Goal: Task Accomplishment & Management: Complete application form

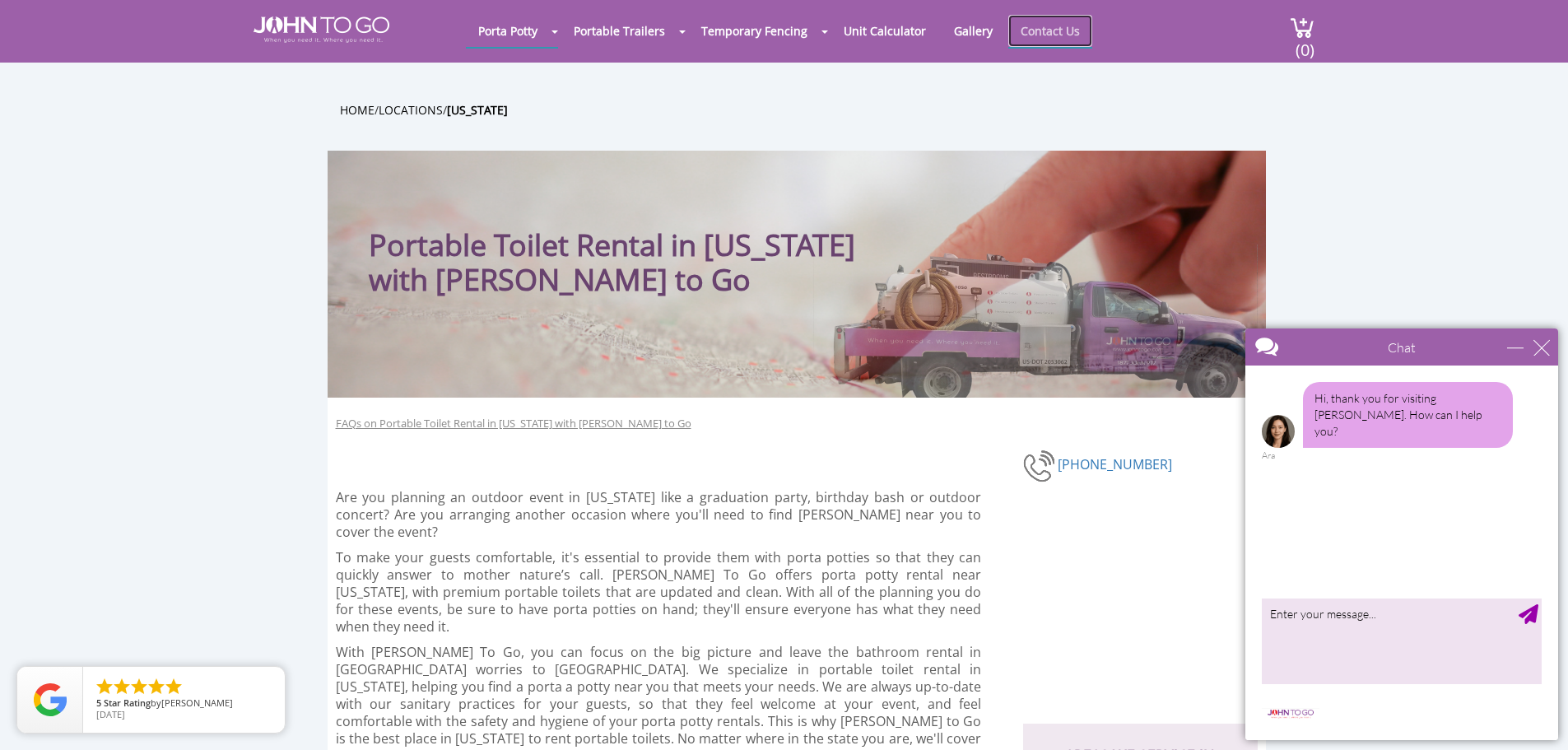
click at [1046, 37] on link "Contact Us" at bounding box center [1051, 31] width 84 height 32
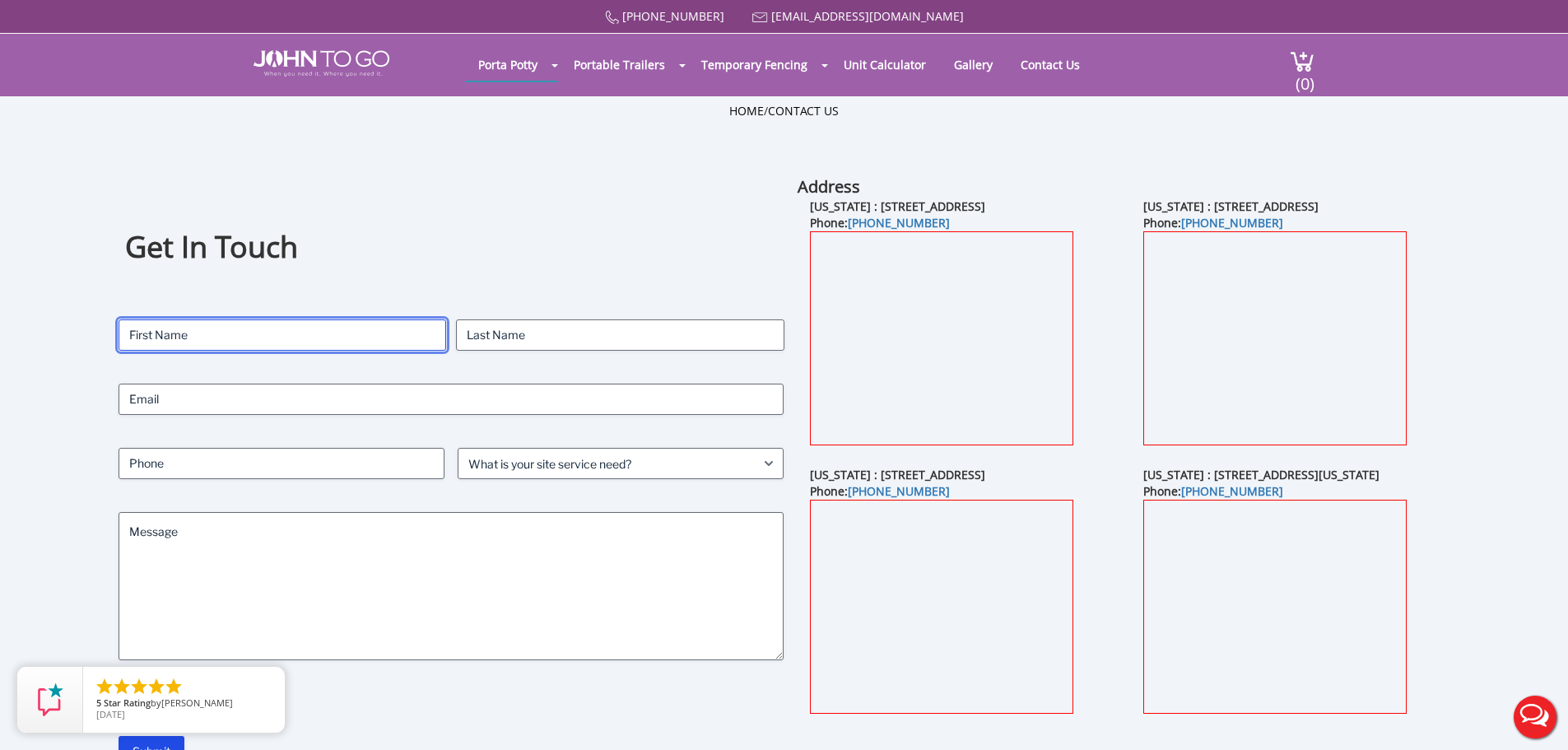
click at [243, 346] on input "First" at bounding box center [283, 334] width 328 height 31
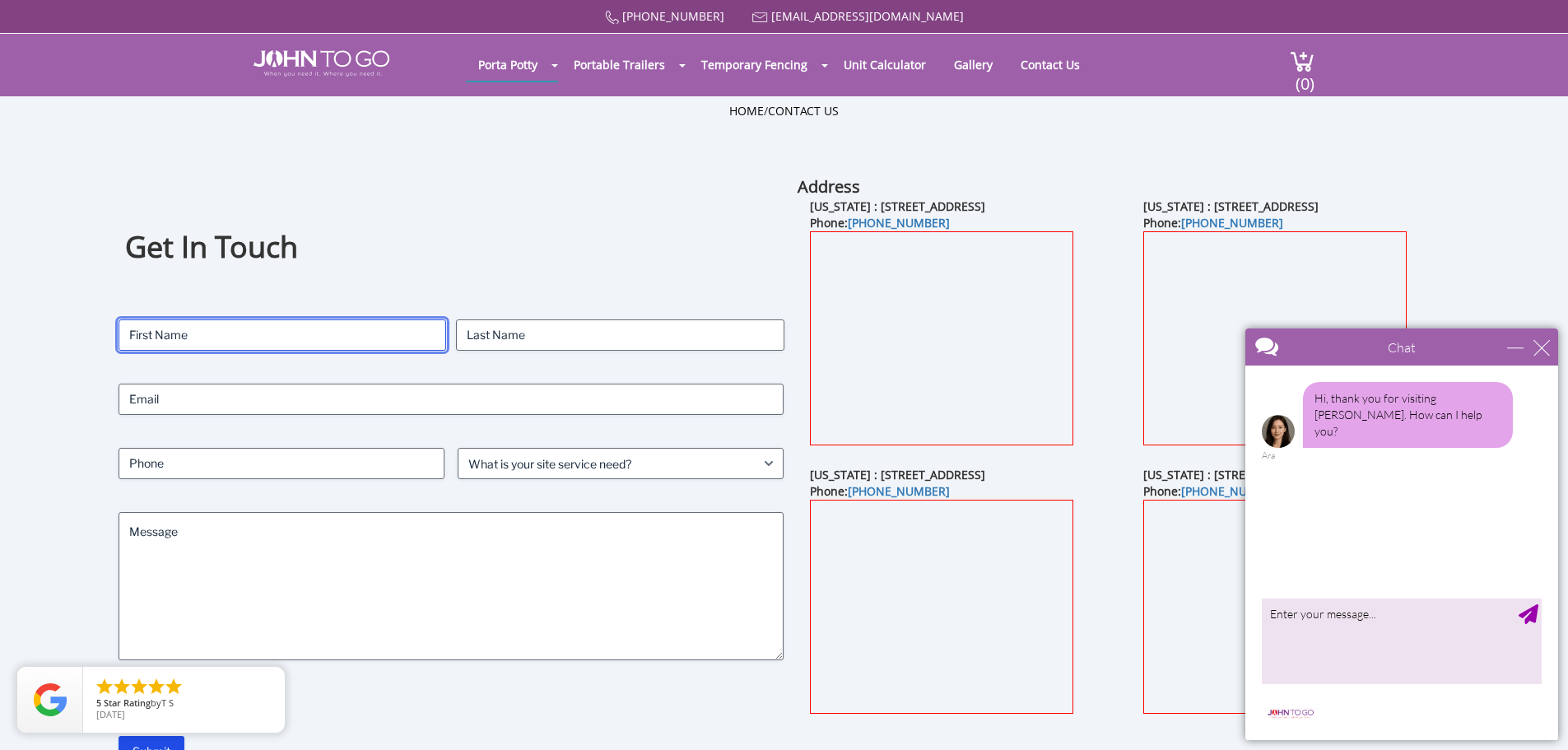
type input "[PERSON_NAME]"
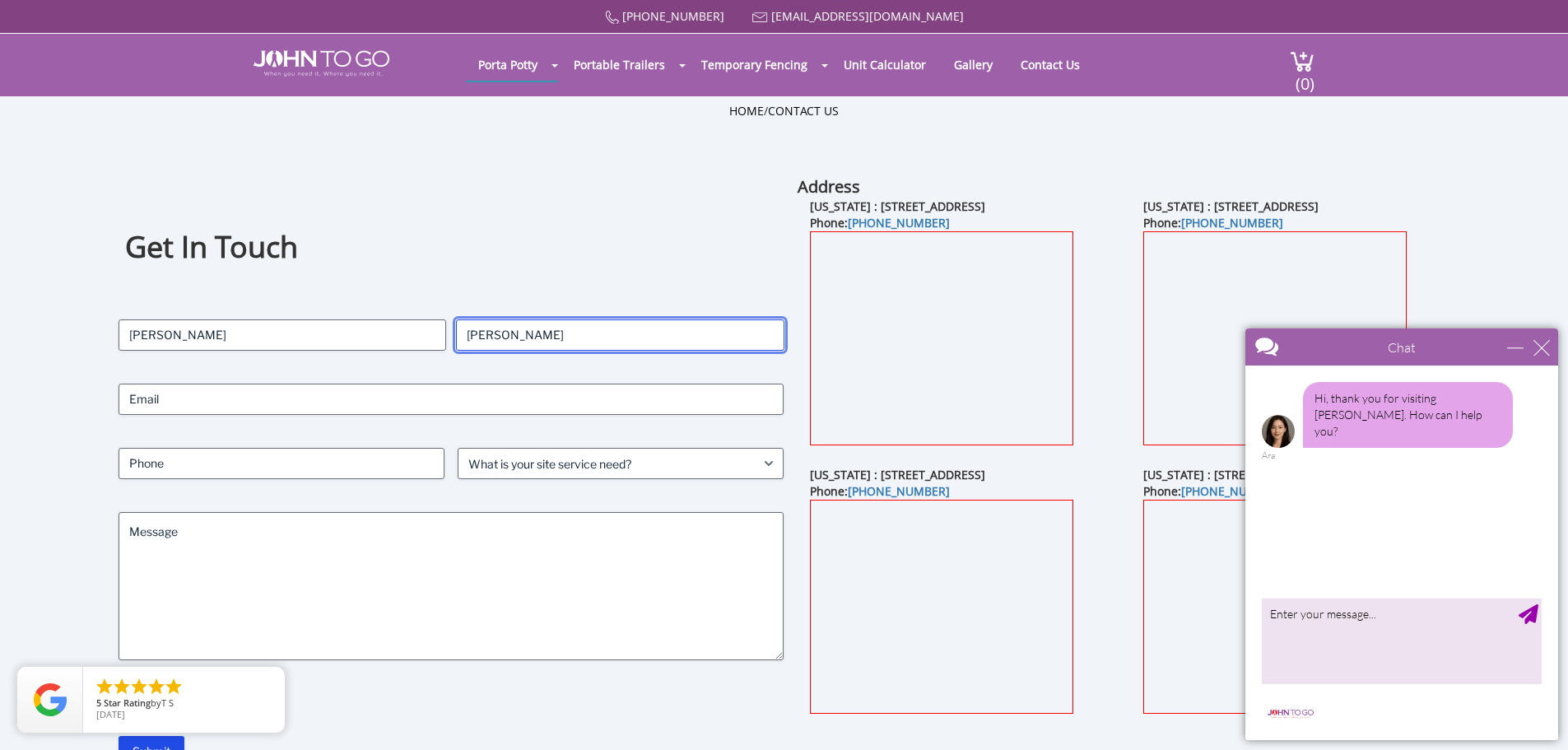
type input "np50south@gmail.com"
type input "9084647277"
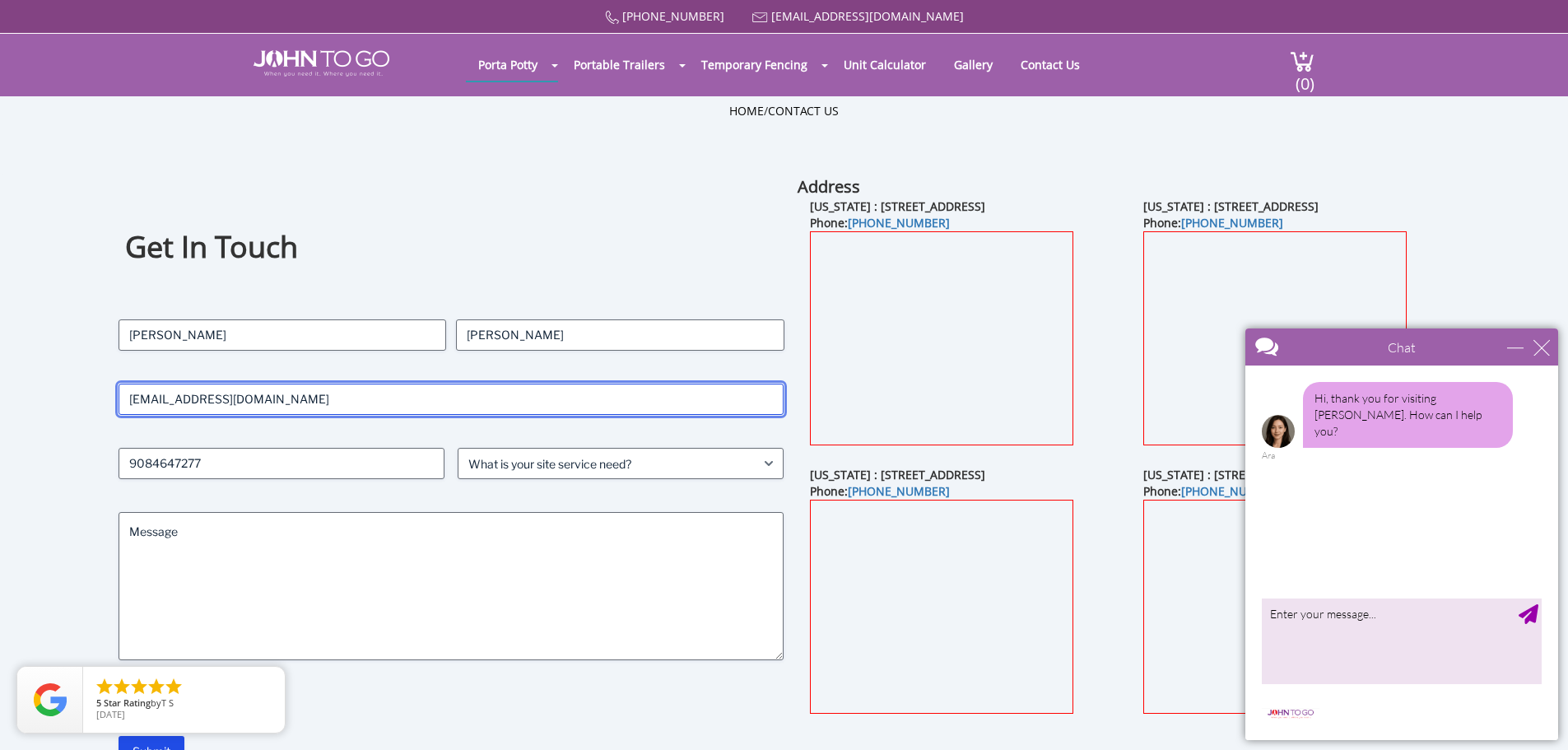
drag, startPoint x: 330, startPoint y: 411, endPoint x: 70, endPoint y: 396, distance: 260.4
click at [70, 396] on div "Get In Touch Contact Name (Required) Donald First Murphy Last Email (Required) …" at bounding box center [784, 492] width 1568 height 633
type input "donmurphy45@msn.com"
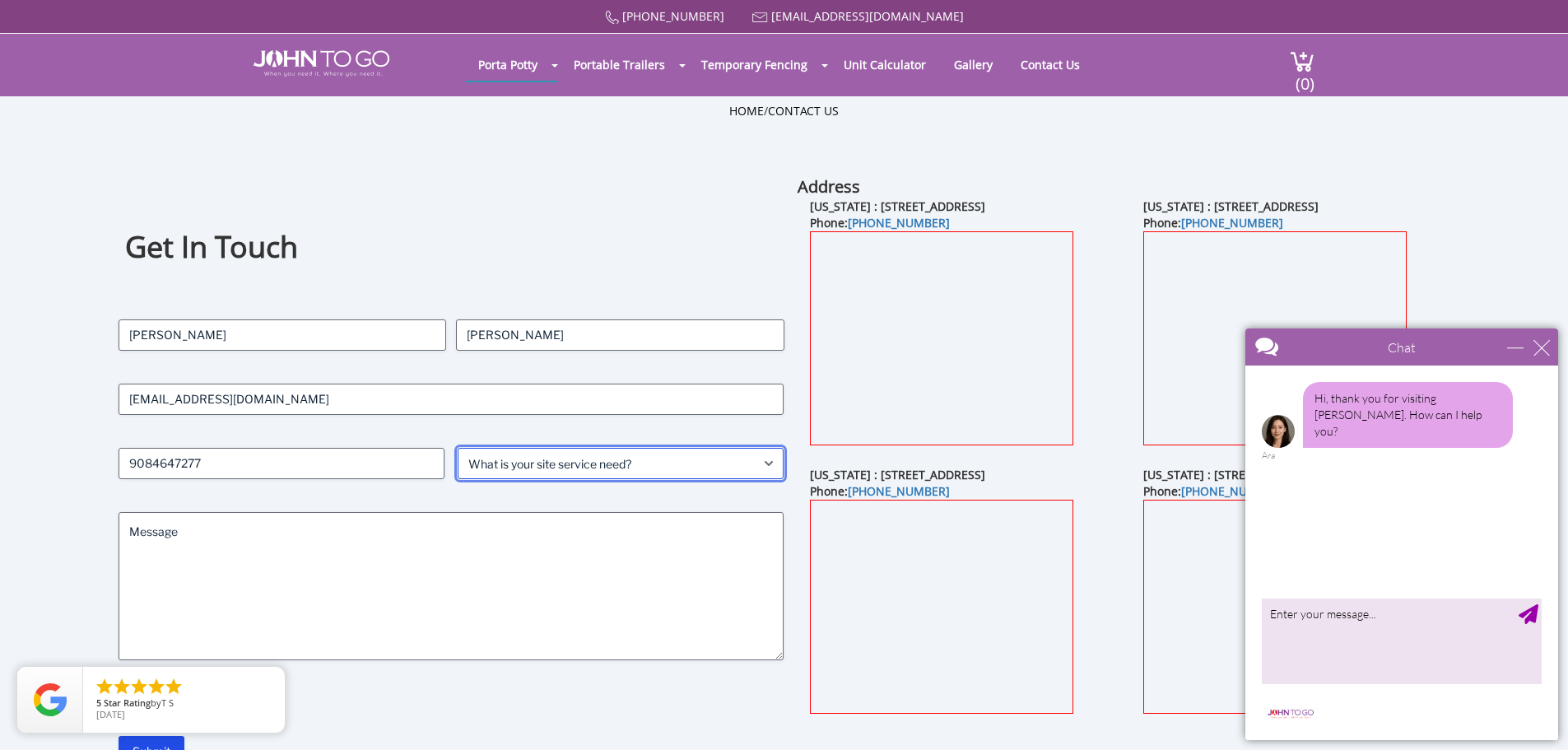
click at [717, 448] on select "What is your site service need? Consumer Construction - Commercial Construction…" at bounding box center [621, 463] width 326 height 31
select select "Event"
click at [458, 448] on select "What is your site service need? Consumer Construction - Commercial Construction…" at bounding box center [621, 463] width 326 height 31
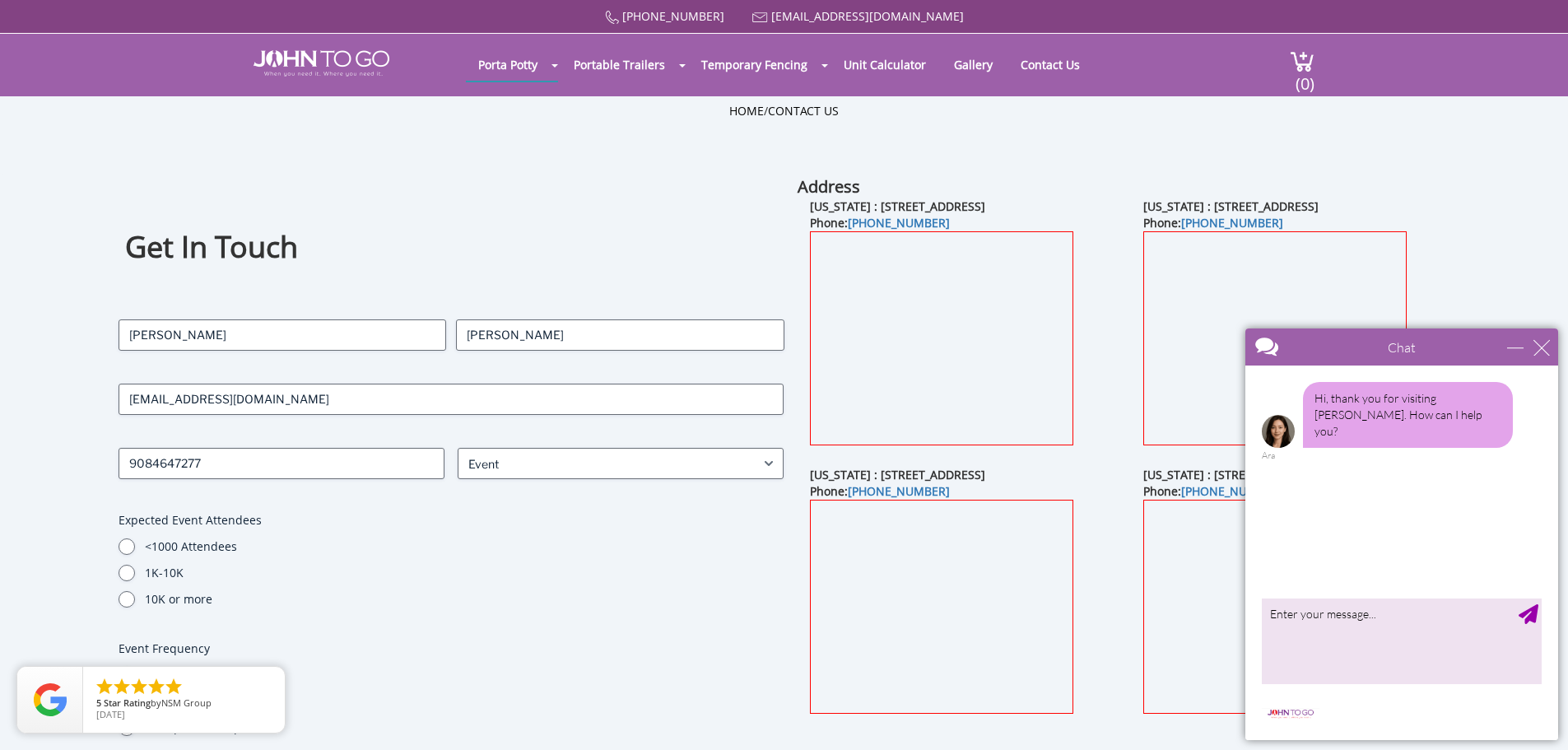
click at [140, 543] on div "<1000 Attendees" at bounding box center [451, 547] width 666 height 17
click at [131, 540] on input "<1000 Attendees" at bounding box center [127, 547] width 17 height 17
radio input "true"
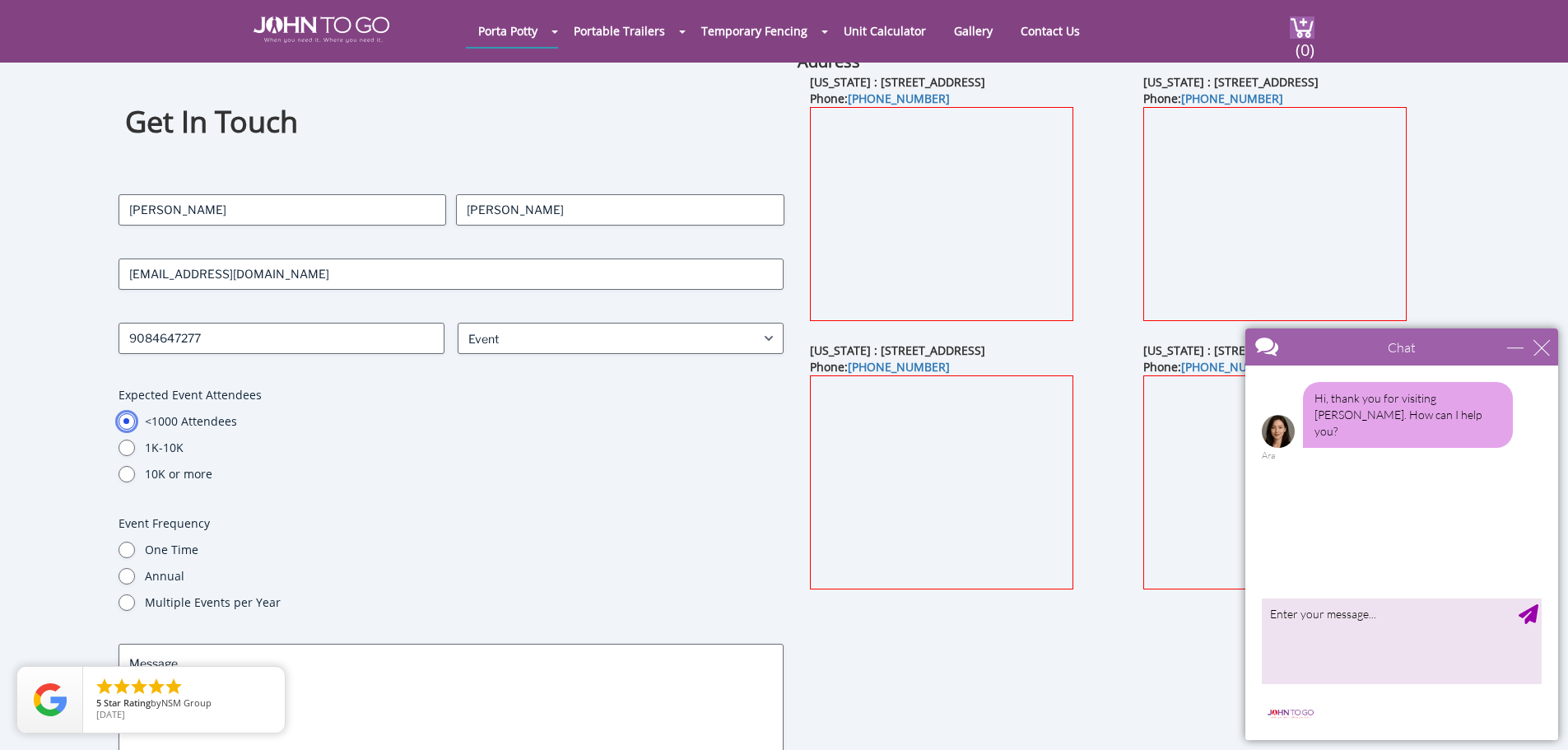
scroll to position [330, 0]
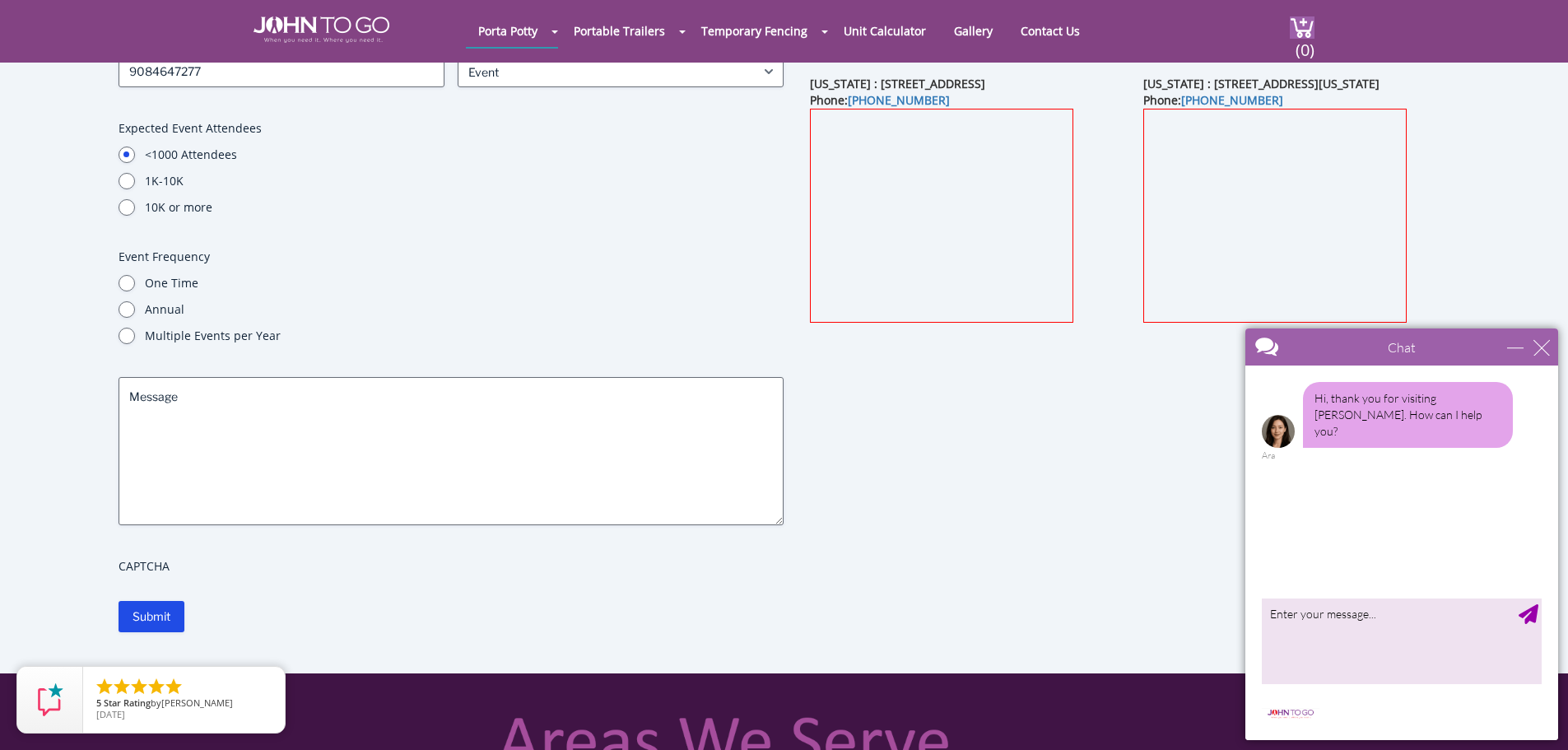
click at [119, 346] on div "Contact Name (Required) Donald First Murphy Last Email (Required) donmurphy45@m…" at bounding box center [451, 255] width 666 height 654
click at [126, 337] on input "Multiple Events per Year" at bounding box center [127, 336] width 17 height 17
radio input "true"
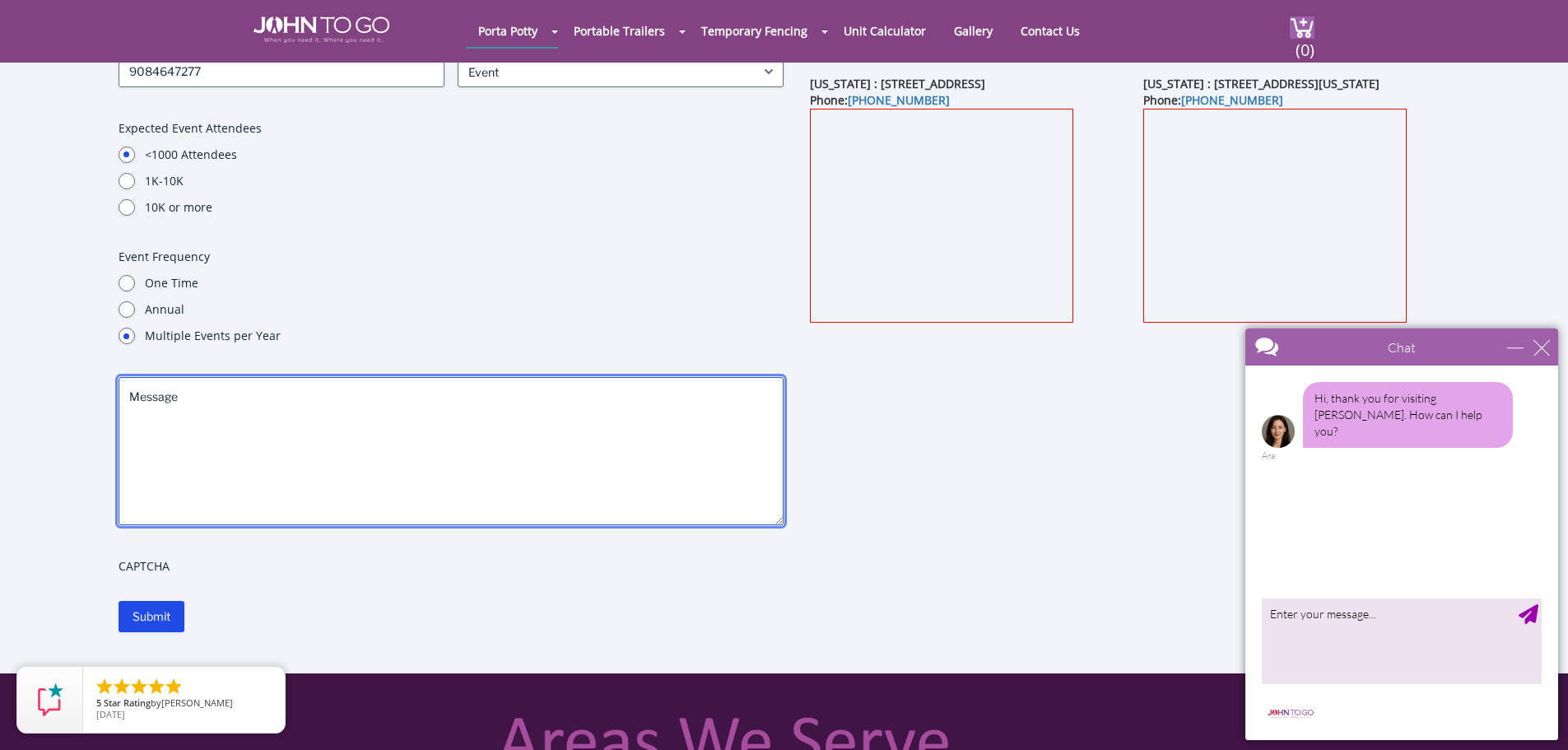
click at [247, 455] on textarea "Message" at bounding box center [451, 451] width 666 height 148
paste textarea "Afternoon, I am on the board for my North NJ town's downtown planning committee…"
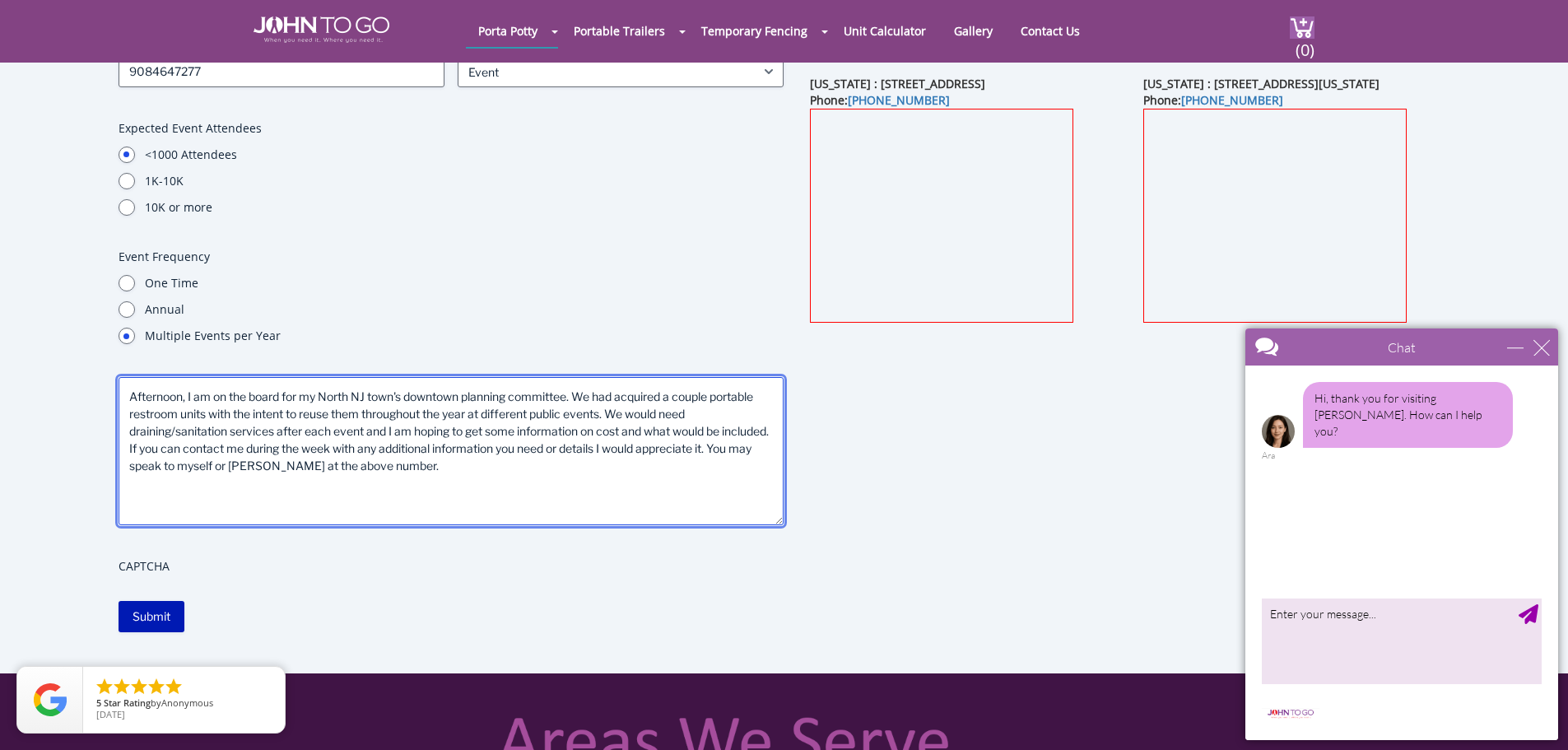
type textarea "Afternoon, I am on the board for my North NJ town's downtown planning committee…"
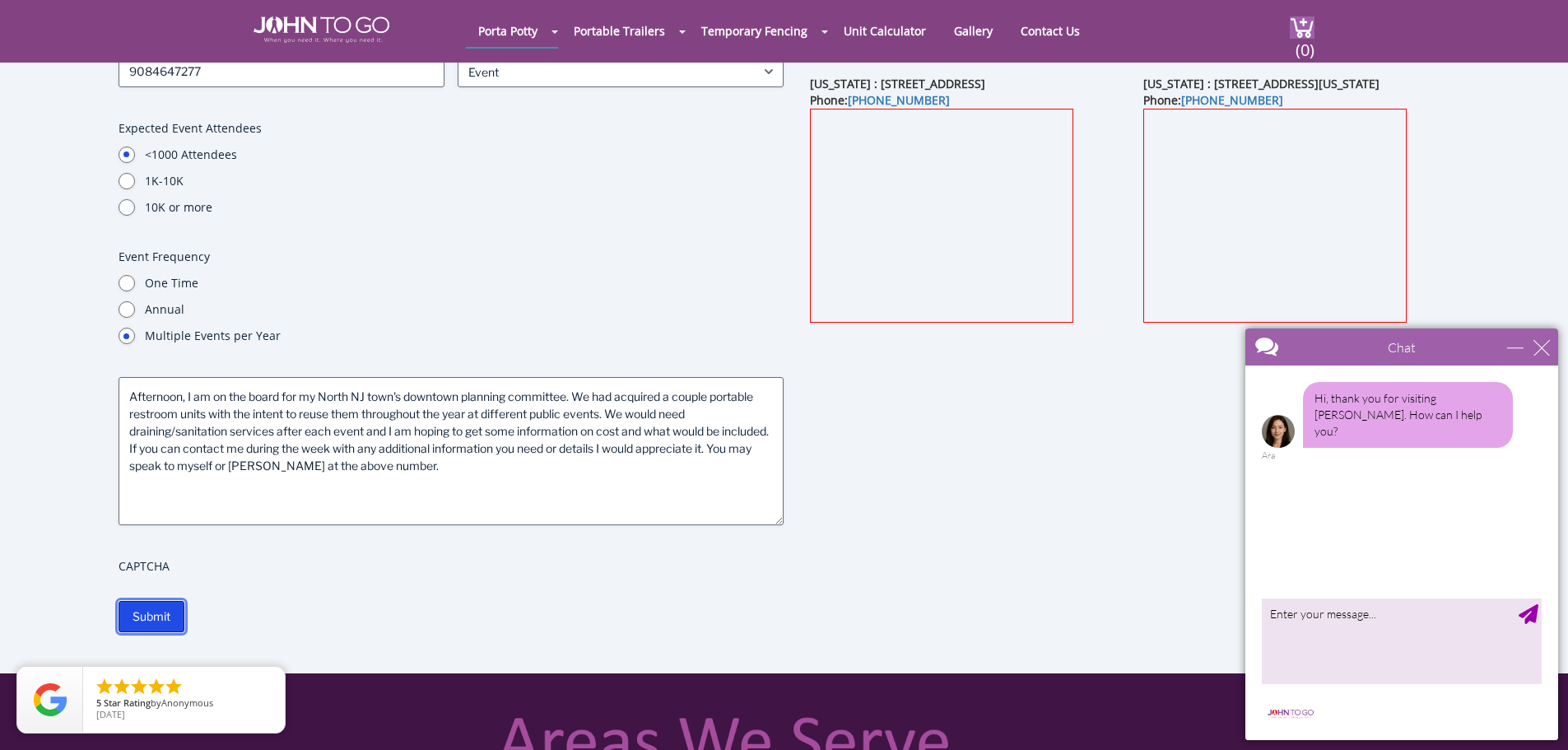
click at [167, 609] on input "Submit" at bounding box center [152, 616] width 66 height 31
